Goal: Use online tool/utility: Utilize a website feature to perform a specific function

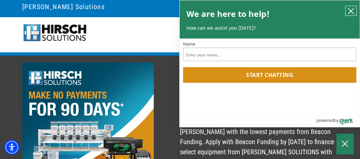
click at [352, 10] on icon "close chatbox" at bounding box center [350, 10] width 5 height 5
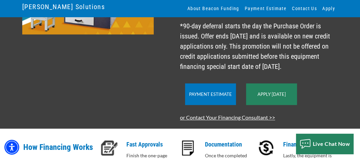
scroll to position [166, 0]
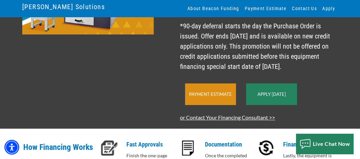
click at [218, 92] on link "Payment Estimate" at bounding box center [210, 93] width 43 height 5
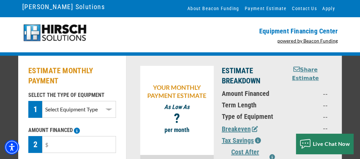
click at [108, 108] on select "Select Equipment Type DTG Printing Embroidery Screen Printing Software and Auto…" at bounding box center [79, 109] width 74 height 17
select select "1"
click at [42, 101] on select "Select Equipment Type DTG Printing Embroidery Screen Printing Software and Auto…" at bounding box center [79, 109] width 74 height 17
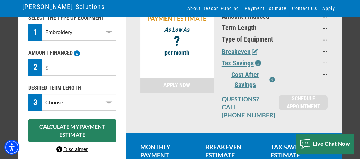
scroll to position [79, 0]
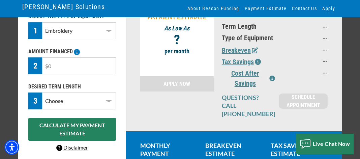
click at [55, 65] on input "text" at bounding box center [79, 65] width 74 height 17
type input "$25,000"
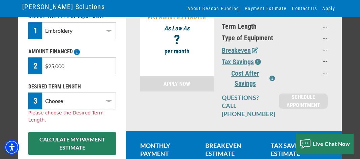
click at [109, 99] on select "Choose 36 Months 48 Months 60 Months" at bounding box center [79, 100] width 74 height 17
click at [81, 158] on link "Disclaimer" at bounding box center [72, 161] width 32 height 6
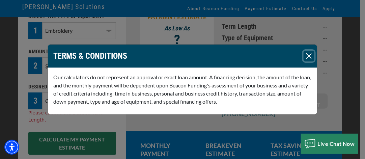
click at [309, 54] on button "Close" at bounding box center [308, 56] width 11 height 11
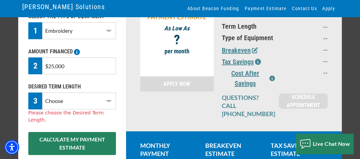
click at [109, 99] on select "Choose 36 Months 48 Months 60 Months" at bounding box center [79, 100] width 74 height 17
select select "60"
click at [42, 92] on select "Choose 36 Months 48 Months 60 Months" at bounding box center [79, 100] width 74 height 17
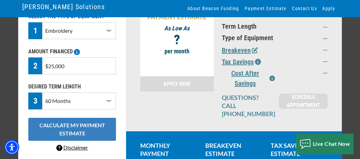
click at [88, 128] on button "CALCULATE MY PAYMENT ESTIMATE" at bounding box center [72, 129] width 88 height 23
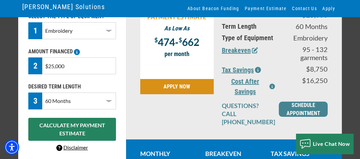
drag, startPoint x: 47, startPoint y: 64, endPoint x: 54, endPoint y: 66, distance: 7.5
click at [54, 66] on input "$25,000" at bounding box center [79, 65] width 74 height 17
type input "$30,000"
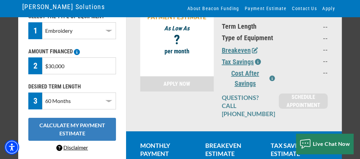
click at [89, 130] on button "CALCULATE MY PAYMENT ESTIMATE" at bounding box center [72, 129] width 88 height 23
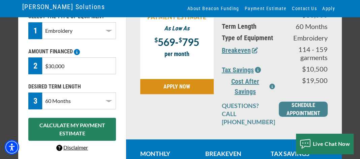
scroll to position [0, 0]
